Goal: Ask a question

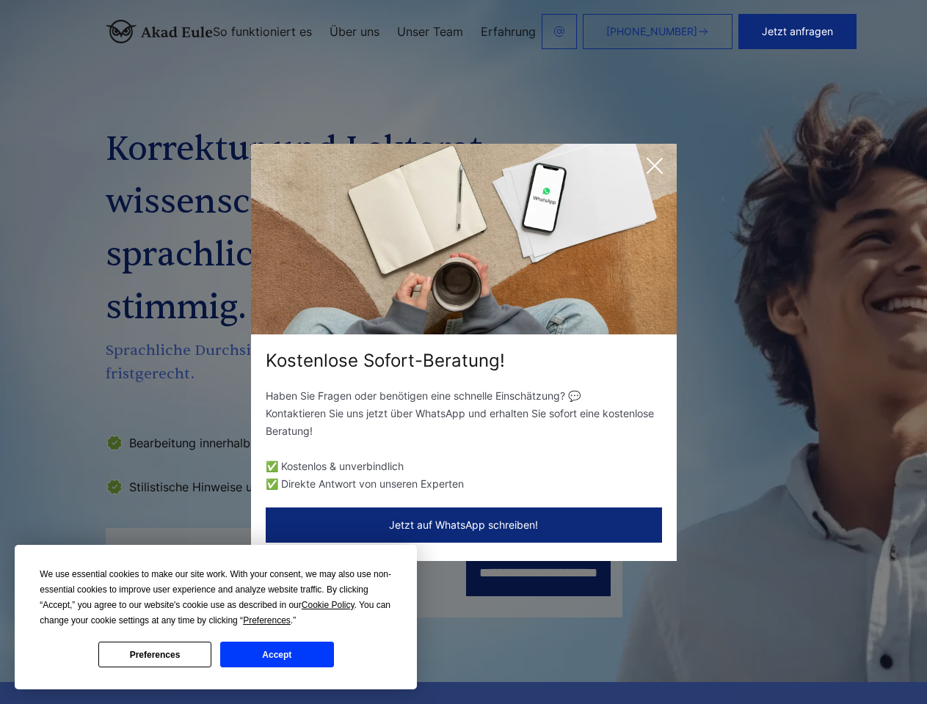
click at [463, 352] on div "Kostenlose Sofort-Beratung!" at bounding box center [464, 360] width 426 height 23
click at [330, 605] on span "Cookie Policy" at bounding box center [328, 605] width 53 height 10
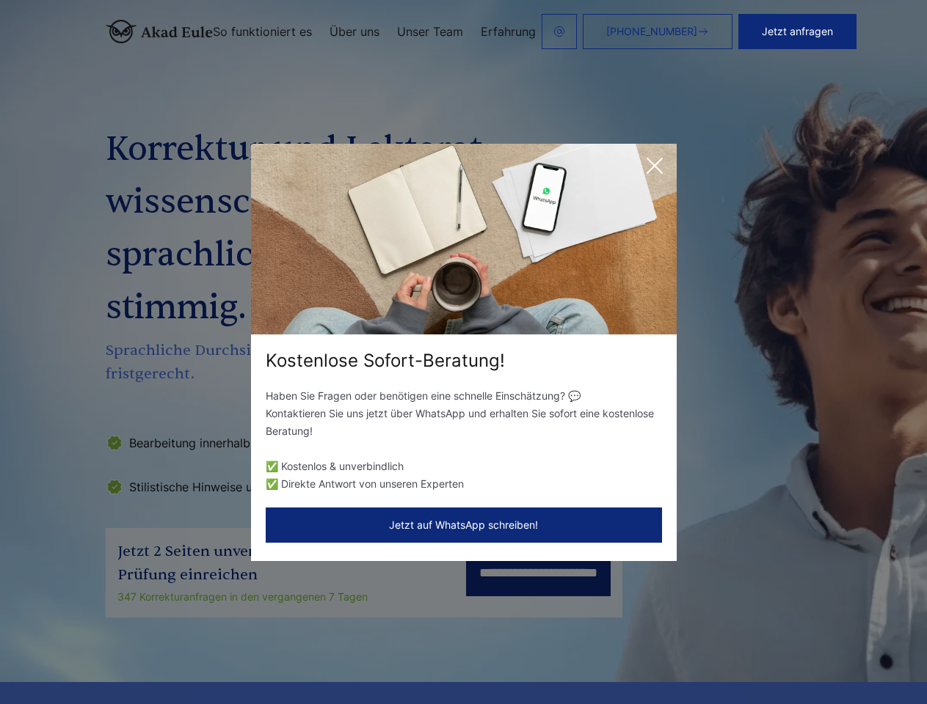
click at [283, 621] on div "Kostenlose Sofort-Beratung! Haben Sie Fragen oder benötigen eine schnelle Einsc…" at bounding box center [463, 352] width 927 height 704
click at [155, 655] on div "Kostenlose Sofort-Beratung! Haben Sie Fragen oder benötigen eine schnelle Einsc…" at bounding box center [463, 352] width 927 height 704
click at [277, 655] on div "Kostenlose Sofort-Beratung! Haben Sie Fragen oder benötigen eine schnelle Einsc…" at bounding box center [463, 352] width 927 height 704
click at [850, 32] on button "Jetzt anfragen" at bounding box center [797, 31] width 118 height 35
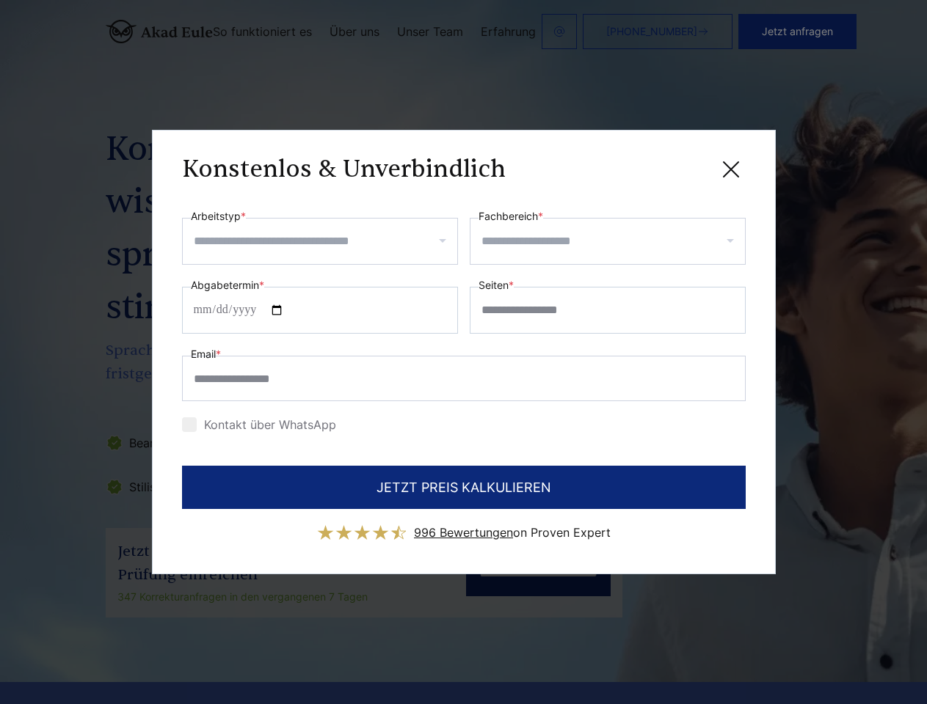
click at [655, 166] on div "Konstenlos & Unverbindlich" at bounding box center [464, 169] width 564 height 18
click at [464, 525] on span "996 Bewertungen" at bounding box center [463, 532] width 99 height 15
